Goal: Transaction & Acquisition: Download file/media

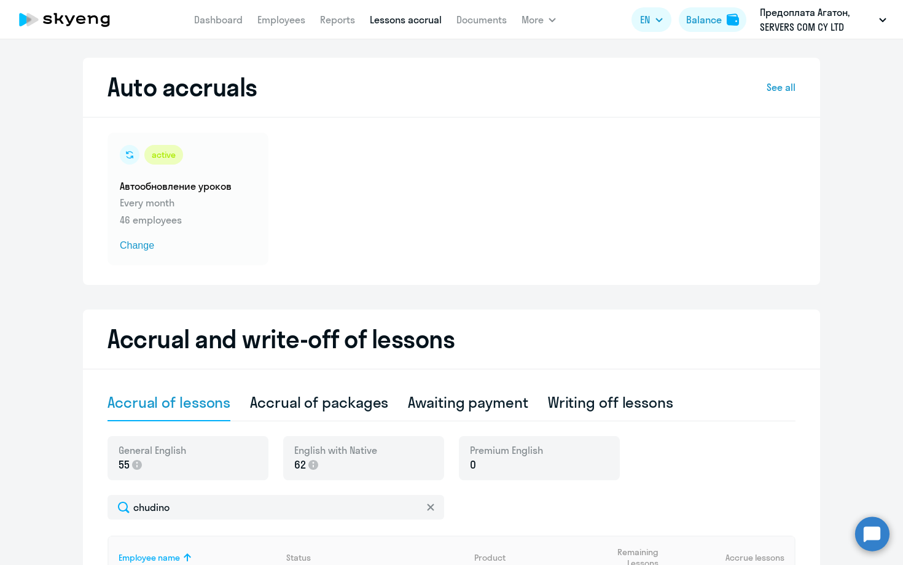
select select "10"
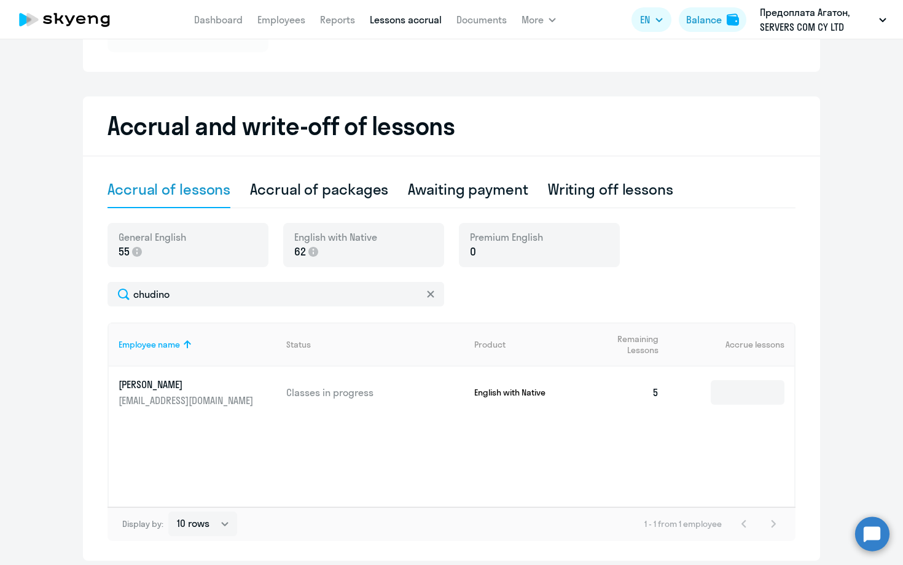
type input "chudino"
click at [428, 293] on icon at bounding box center [430, 294] width 7 height 7
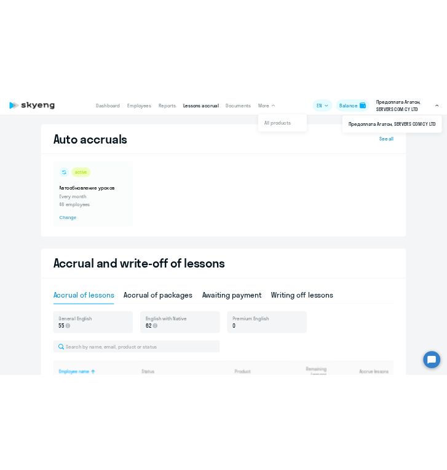
scroll to position [0, 0]
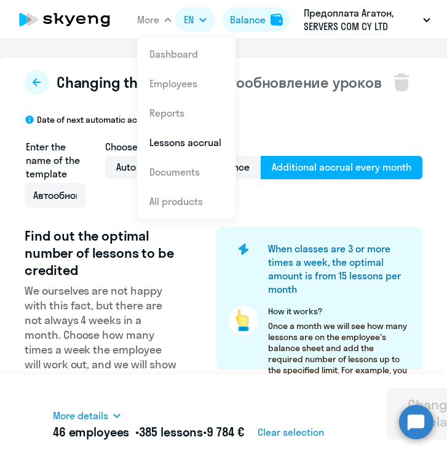
select select "10"
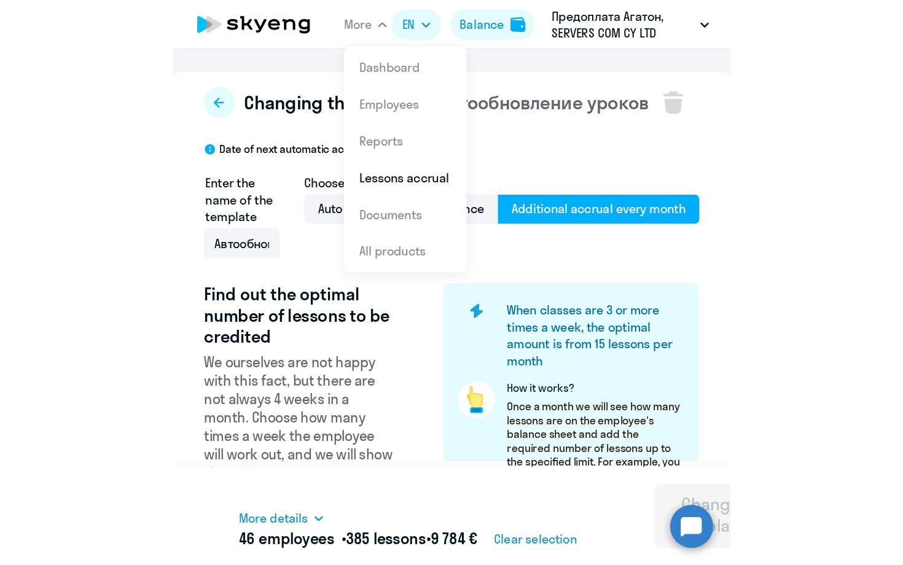
scroll to position [423, 0]
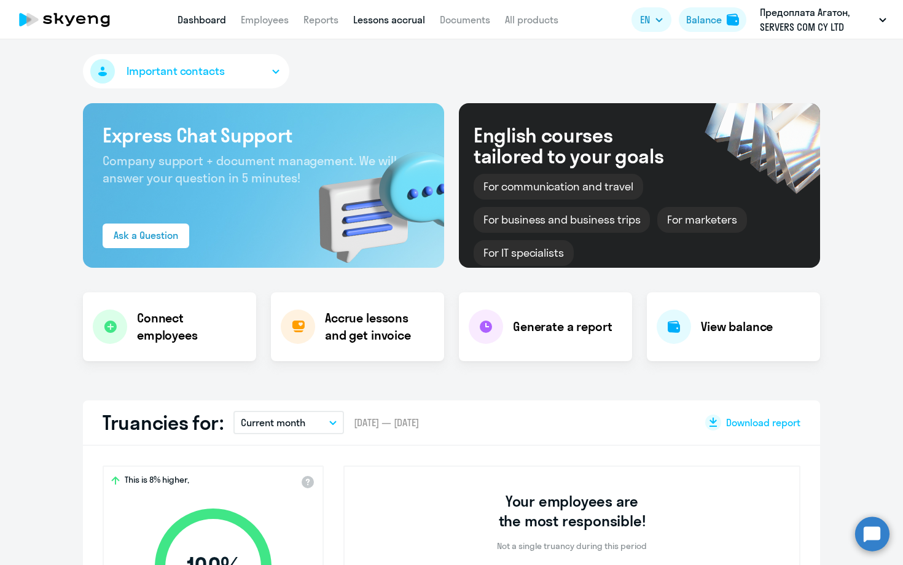
click at [390, 18] on link "Lessons accrual" at bounding box center [389, 20] width 72 height 12
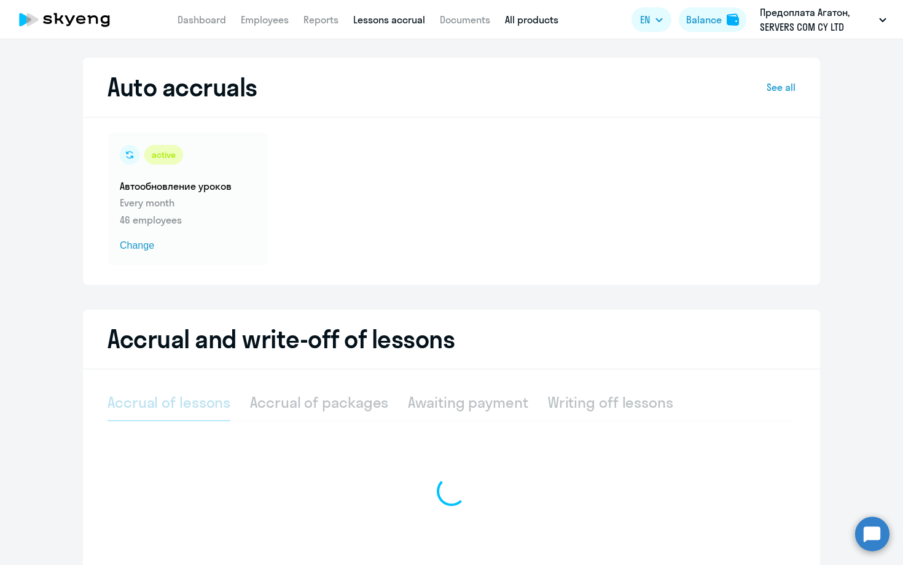
select select "10"
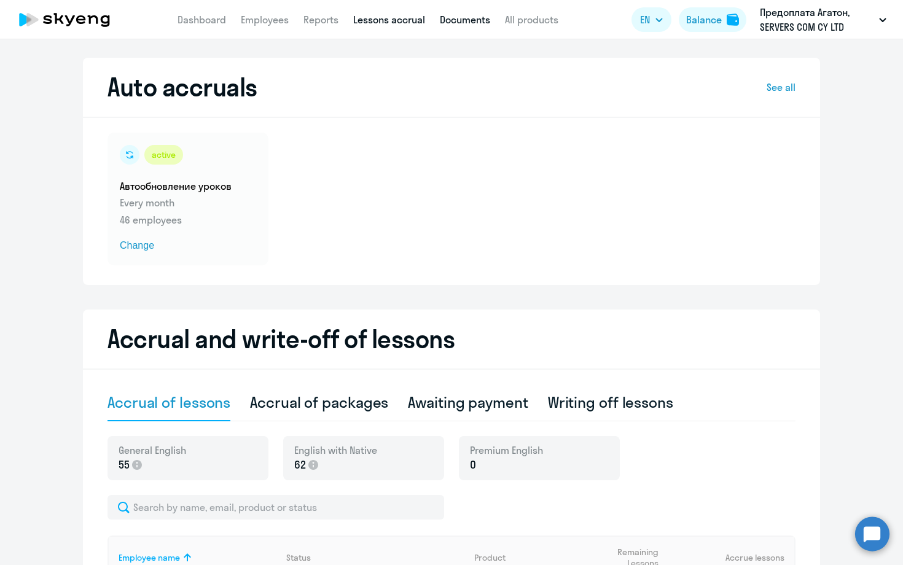
click at [480, 19] on link "Documents" at bounding box center [465, 20] width 50 height 12
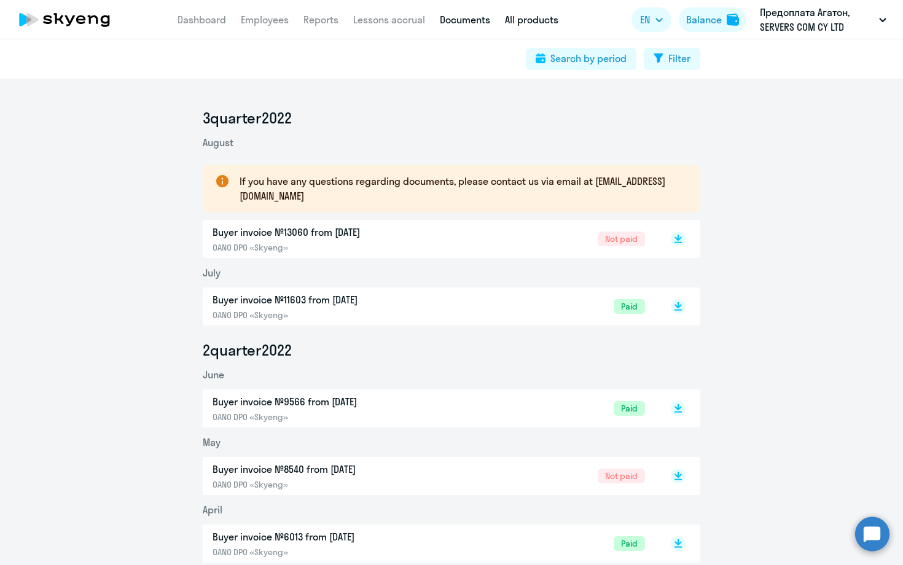
click at [527, 18] on link "All products" at bounding box center [531, 20] width 53 height 12
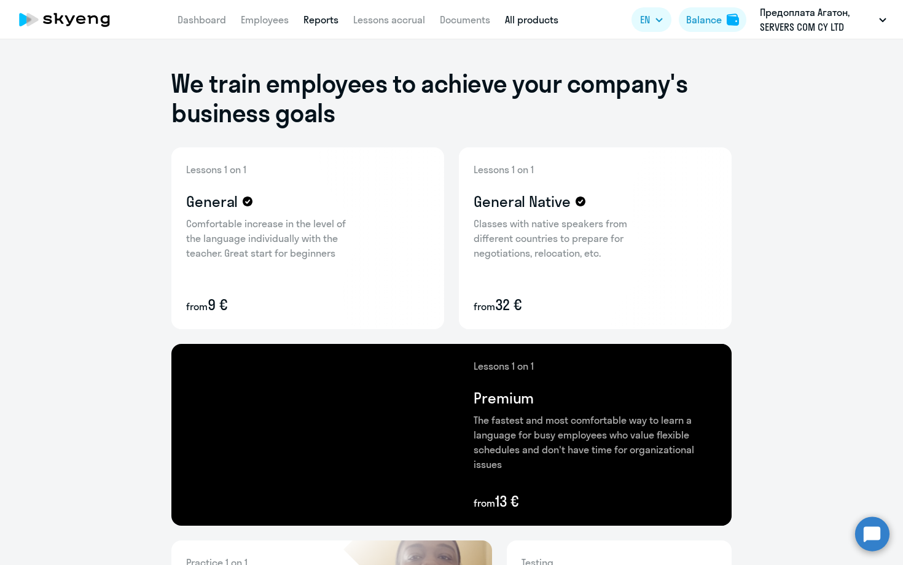
click at [311, 17] on link "Reports" at bounding box center [320, 20] width 35 height 12
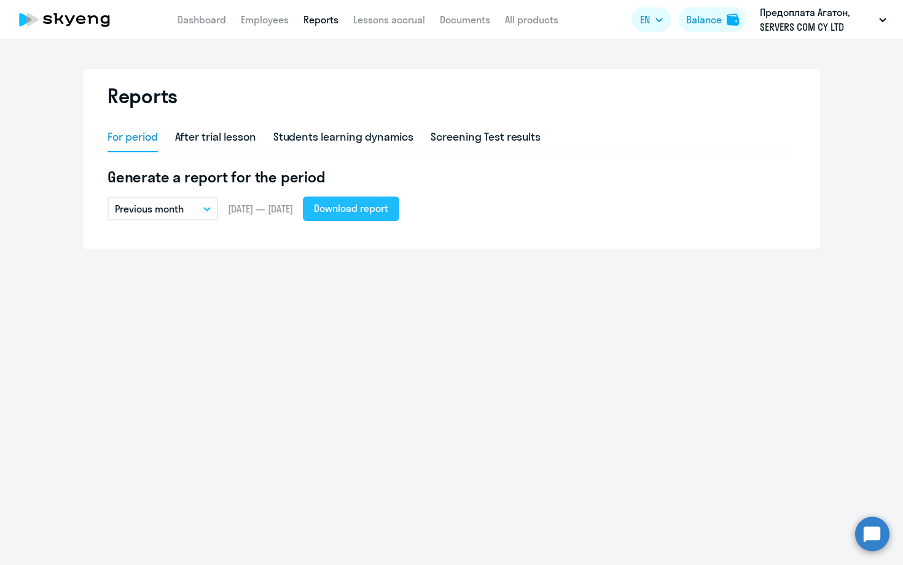
click at [377, 215] on div "Download report" at bounding box center [351, 208] width 74 height 15
click at [351, 211] on div "Download report" at bounding box center [351, 208] width 74 height 15
click at [848, 169] on ng-component "Reports For period After trial lesson Students learning dynamics Screening Test…" at bounding box center [451, 159] width 903 height 181
